Goal: Find specific page/section: Find specific page/section

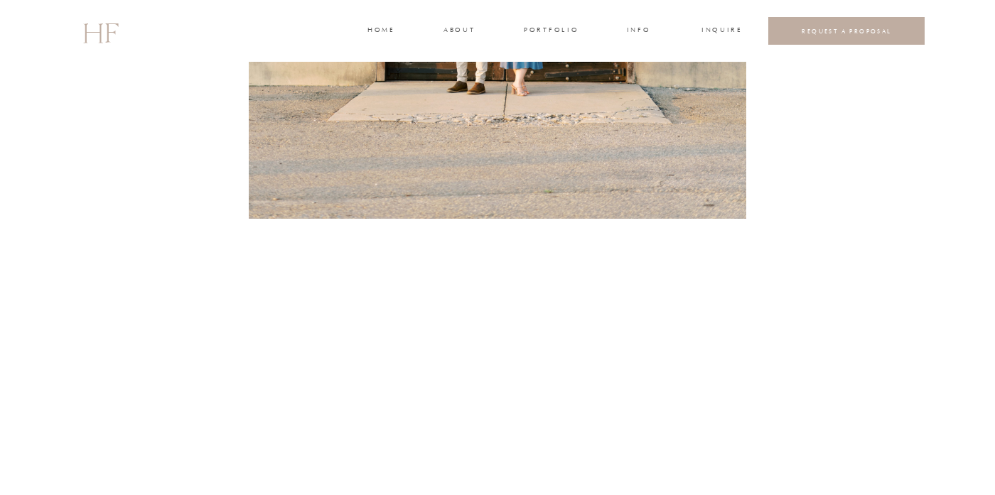
scroll to position [10973, 0]
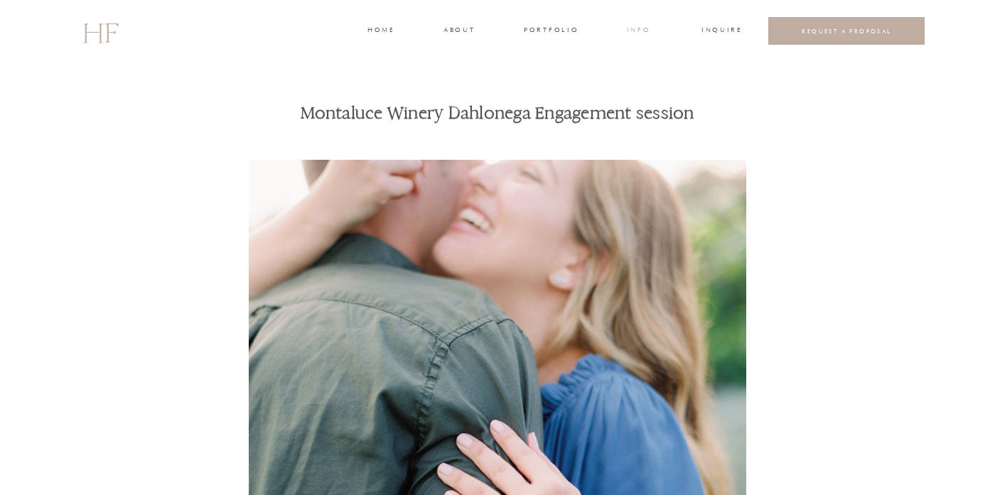
click at [645, 25] on h3 "INFO" at bounding box center [638, 31] width 26 height 13
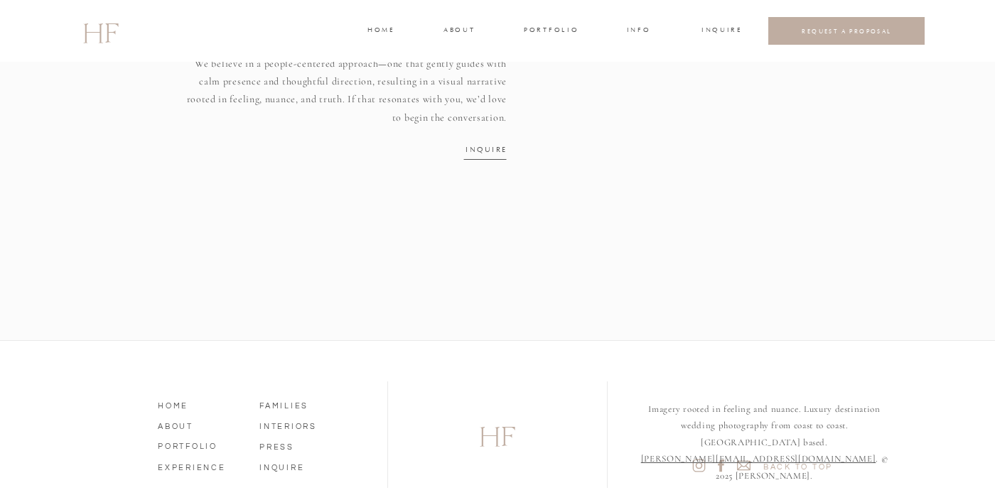
scroll to position [1992, 0]
